Goal: Task Accomplishment & Management: Manage account settings

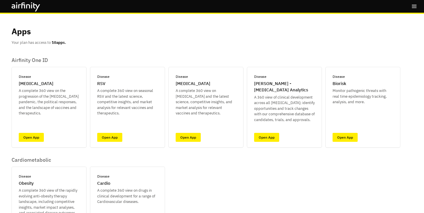
click at [412, 8] on icon "right-menu" at bounding box center [415, 6] width 6 height 6
click at [356, 35] on button "Logout" at bounding box center [374, 33] width 86 height 11
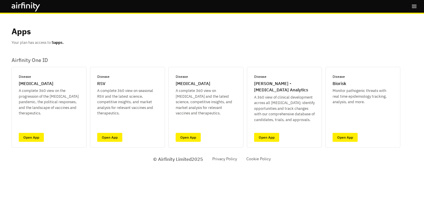
click at [413, 8] on icon "right-menu" at bounding box center [415, 6] width 6 height 6
click at [356, 35] on button "Logout" at bounding box center [374, 33] width 86 height 11
